Goal: Task Accomplishment & Management: Manage account settings

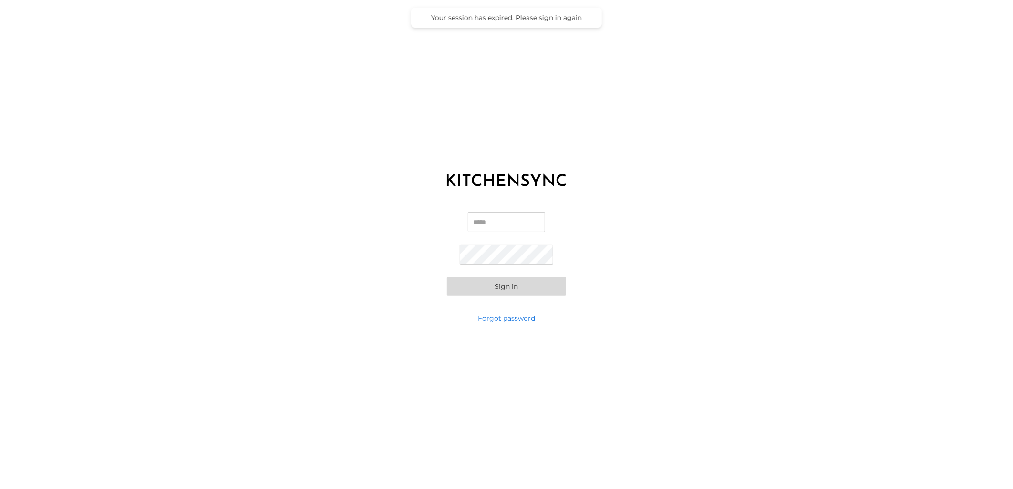
click at [511, 236] on label "Email" at bounding box center [506, 226] width 77 height 28
click at [511, 232] on input "Email" at bounding box center [506, 222] width 77 height 20
drag, startPoint x: 512, startPoint y: 208, endPoint x: 512, endPoint y: 220, distance: 11.9
click at [512, 208] on div "Email Password Sign in" at bounding box center [506, 254] width 1013 height 119
click at [512, 220] on input "Email" at bounding box center [506, 222] width 77 height 20
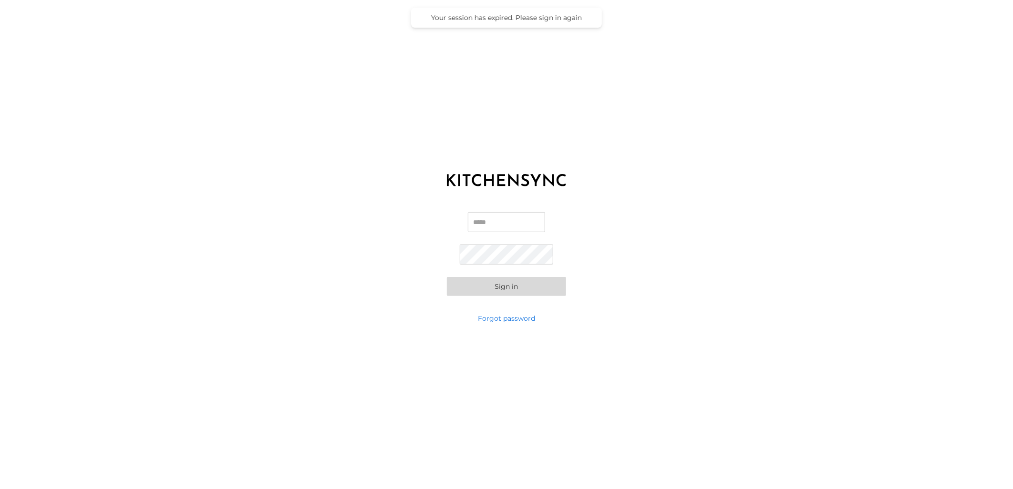
click at [502, 222] on input "Email" at bounding box center [506, 222] width 77 height 20
click at [494, 217] on input "Email" at bounding box center [506, 222] width 77 height 20
click at [714, 198] on div "Email Password Sign in" at bounding box center [506, 254] width 1013 height 119
click at [484, 227] on input "Email" at bounding box center [506, 222] width 77 height 20
type input "**********"
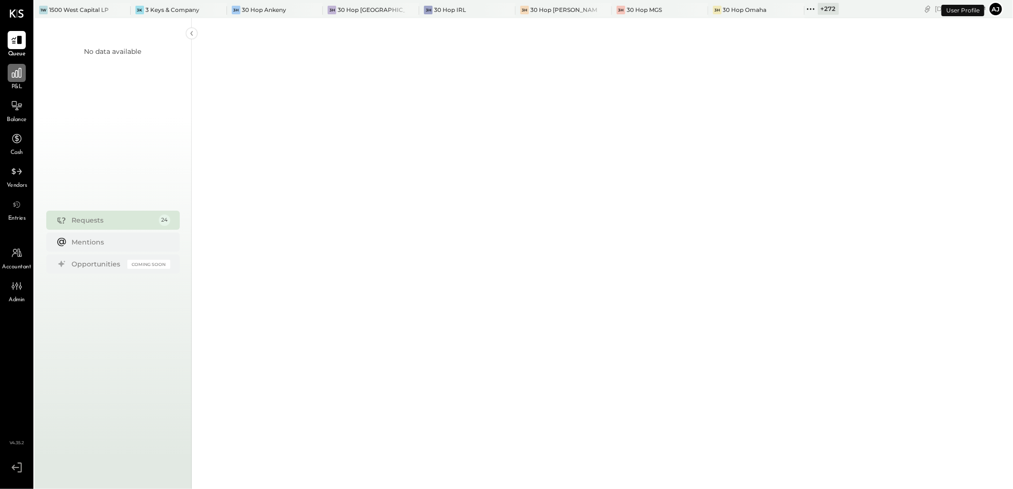
click at [21, 76] on icon at bounding box center [16, 73] width 12 height 12
